Goal: Communication & Community: Answer question/provide support

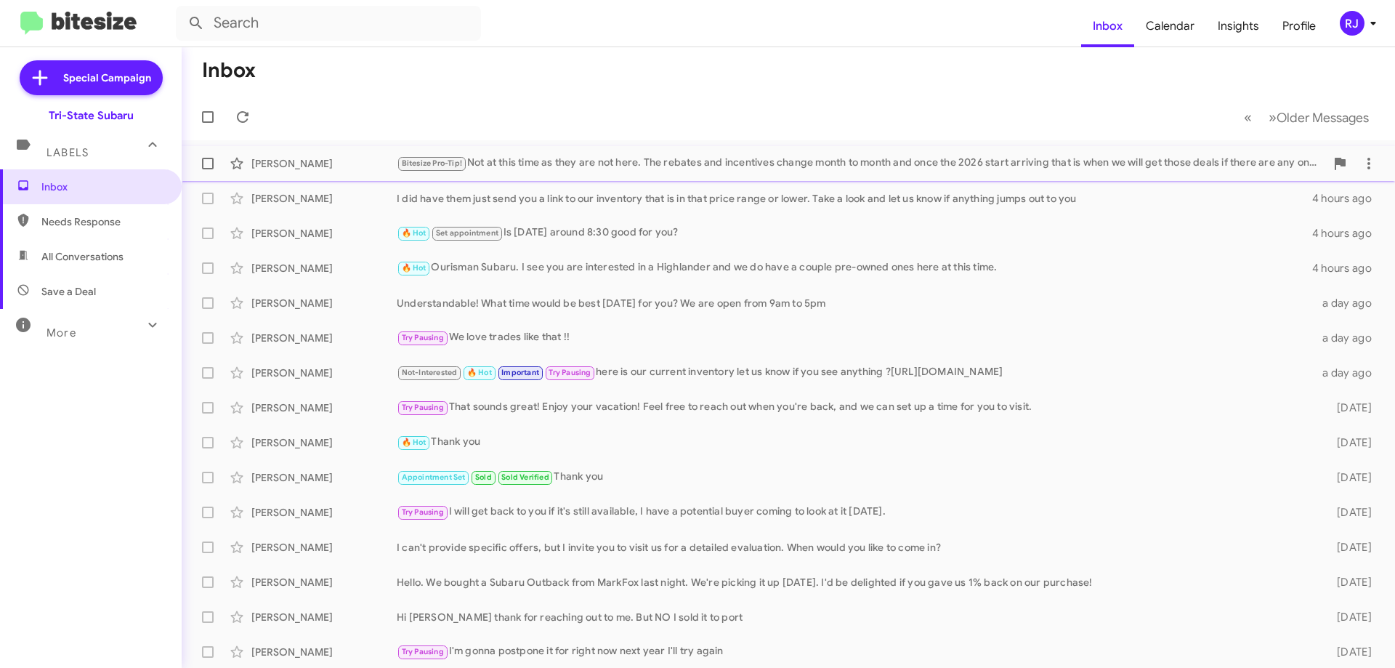
click at [588, 161] on div "Bitesize Pro-Tip! Not at this time as they are not here. The rebates and incent…" at bounding box center [861, 163] width 928 height 17
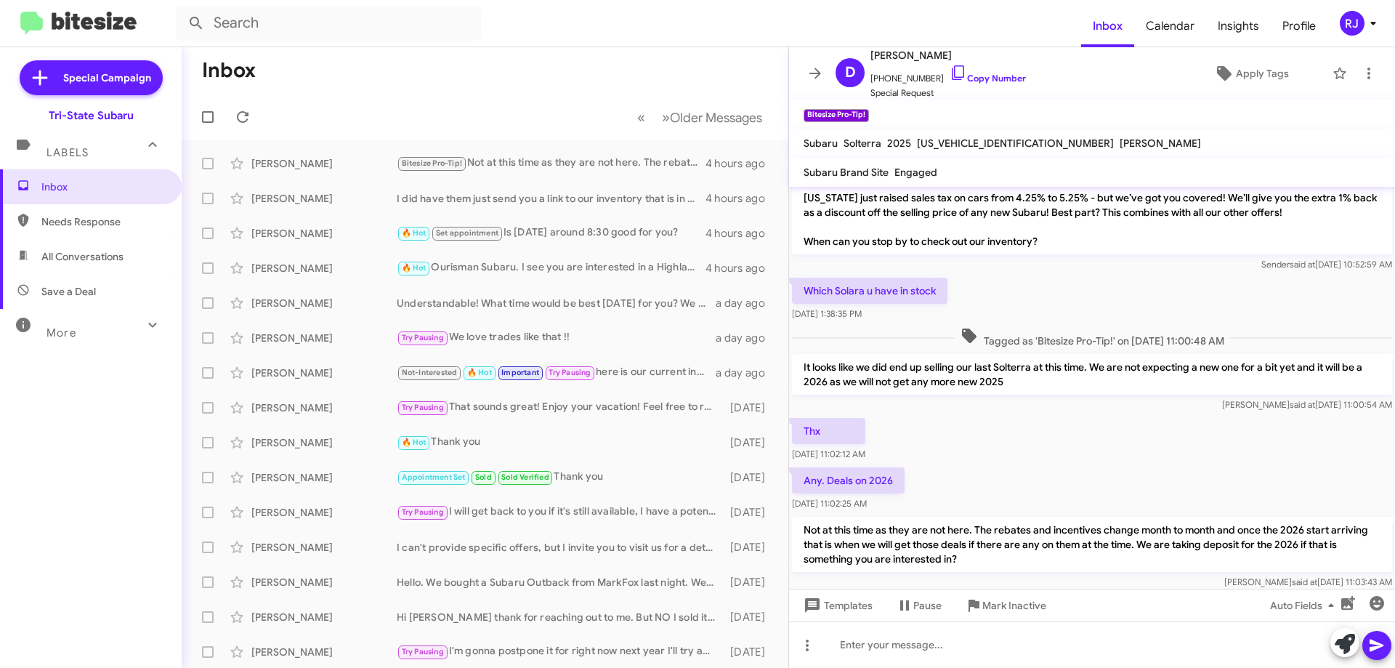
scroll to position [63, 0]
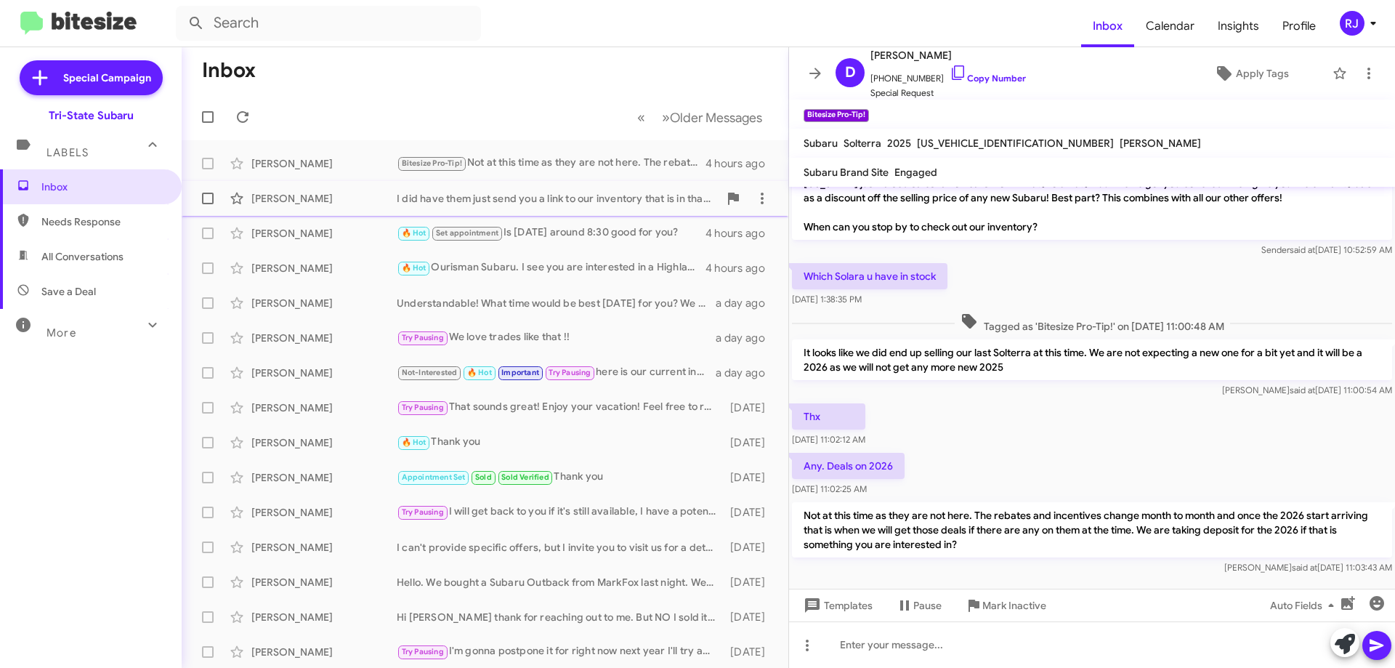
click at [471, 195] on div "I did have them just send you a link to our inventory that is in that price ran…" at bounding box center [558, 198] width 322 height 15
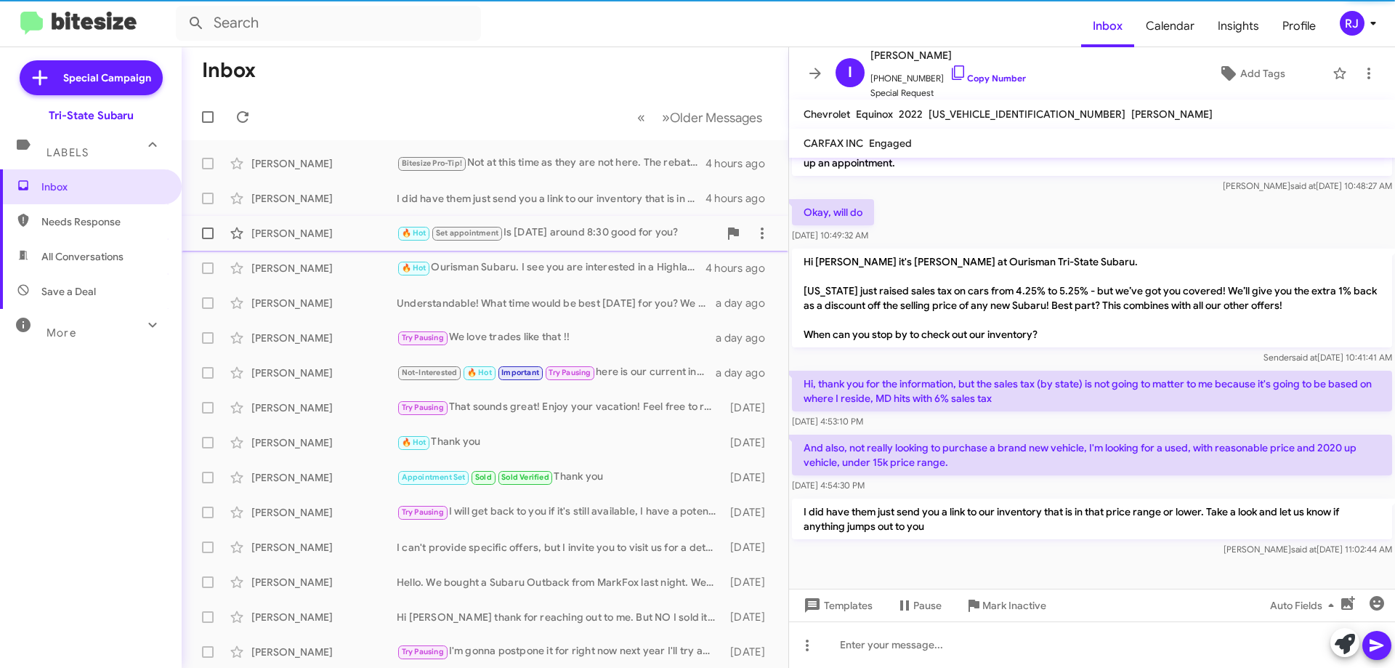
scroll to position [139, 0]
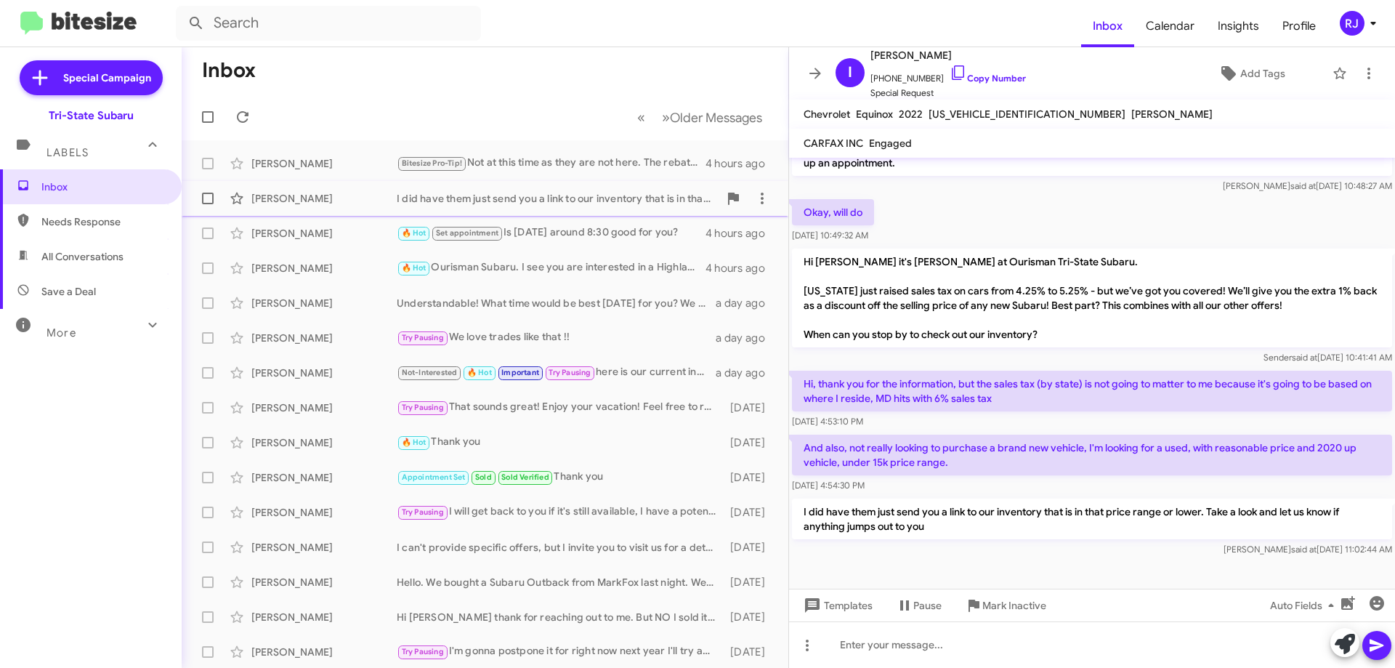
click at [481, 198] on div "I did have them just send you a link to our inventory that is in that price ran…" at bounding box center [558, 198] width 322 height 15
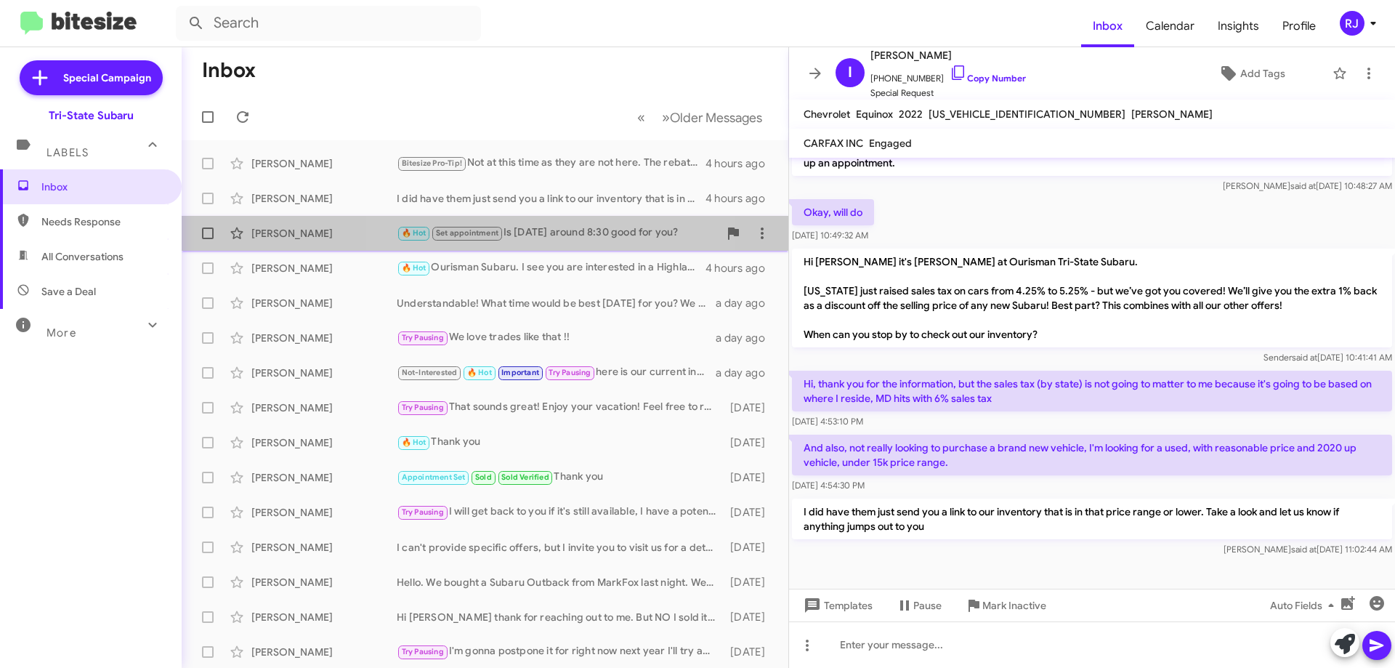
click at [540, 236] on div "🔥 Hot Set appointment Is [DATE] around 8:30 good for you?" at bounding box center [558, 232] width 322 height 17
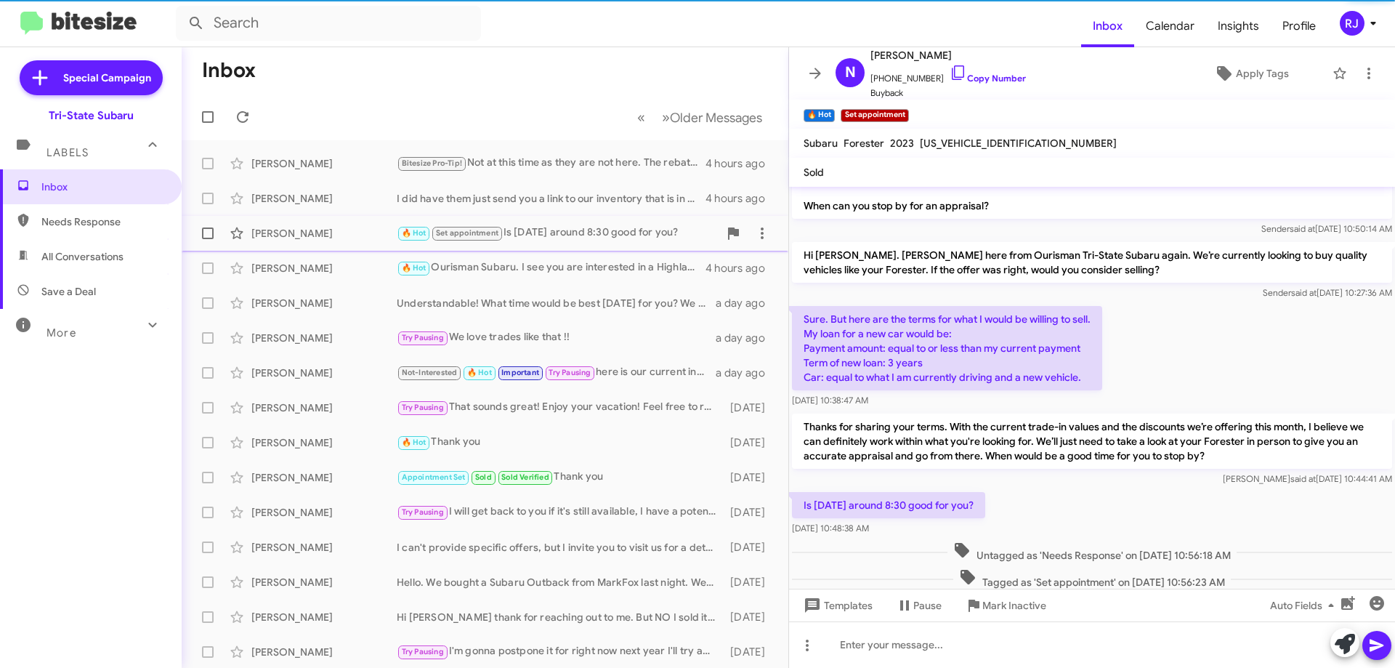
scroll to position [113, 0]
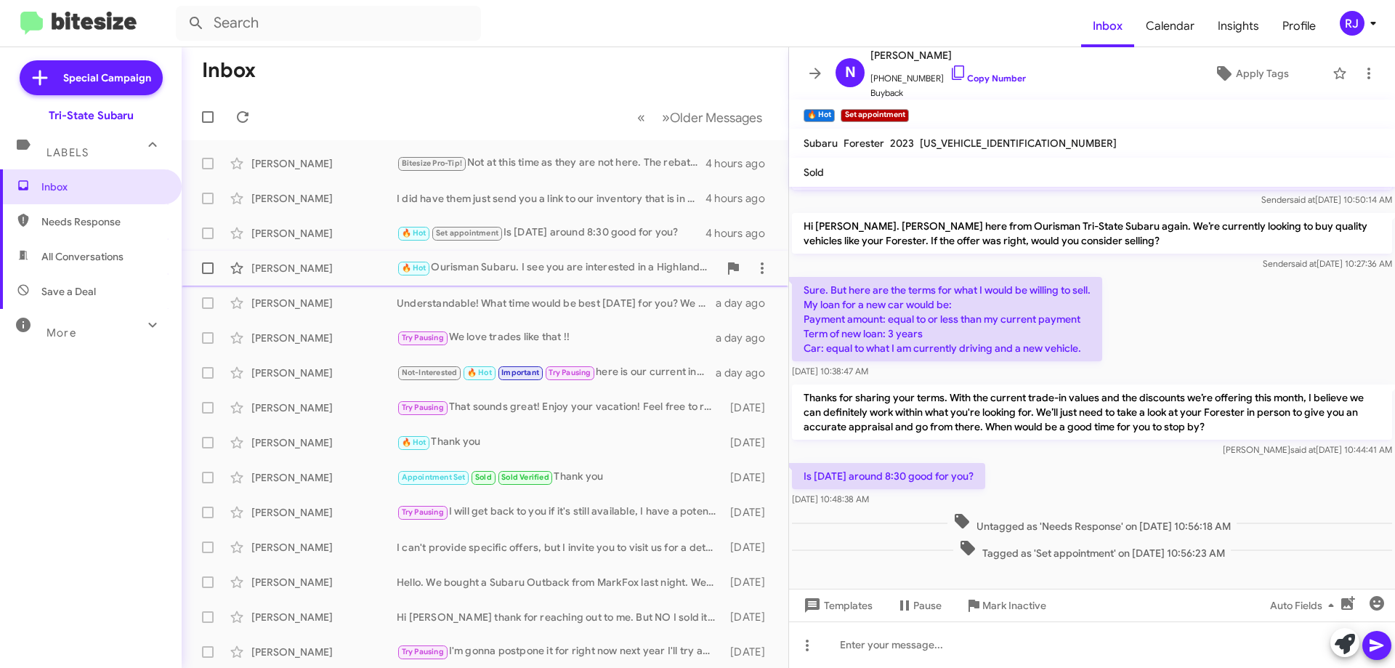
click at [564, 270] on div "🔥 Hot Ourisman Subaru. I see you are interested in a Highlander and we do have …" at bounding box center [558, 267] width 322 height 17
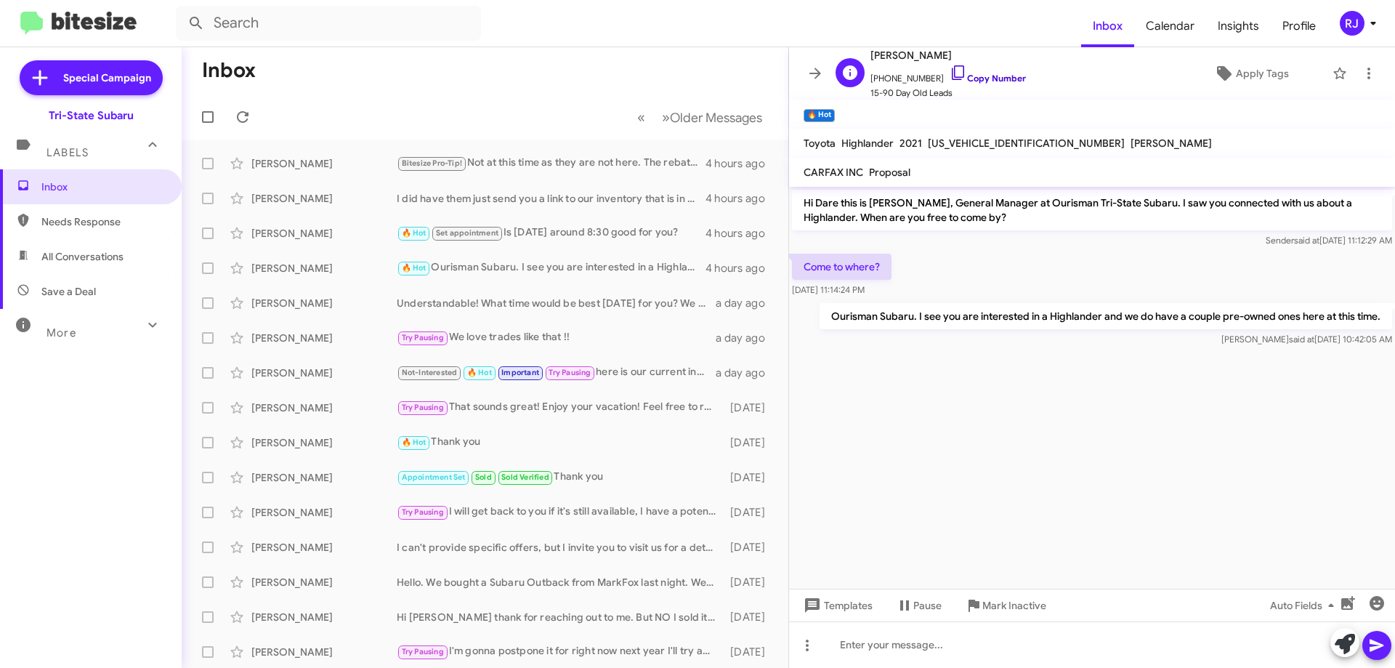
click at [979, 79] on link "Copy Number" at bounding box center [987, 78] width 76 height 11
